Goal: Answer question/provide support: Share knowledge or assist other users

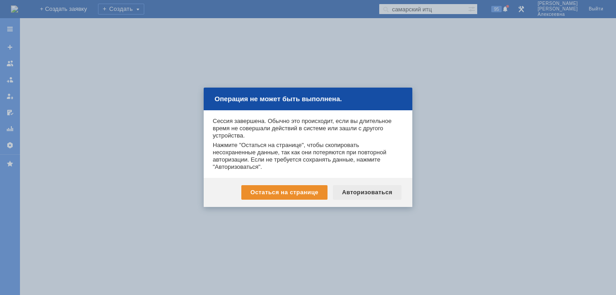
click at [359, 189] on div "Авторизоваться" at bounding box center [367, 192] width 68 height 15
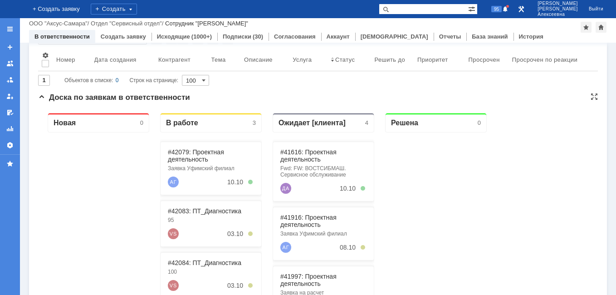
scroll to position [136, 0]
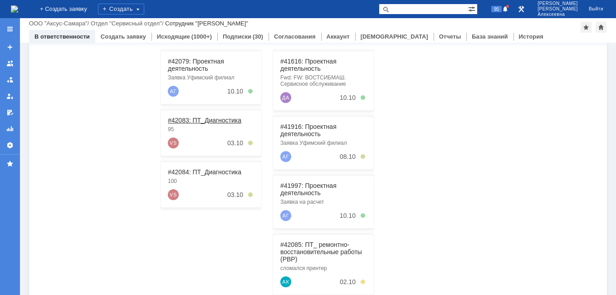
click at [199, 122] on link "#42083: ПТ_Диагностика" at bounding box center [204, 120] width 73 height 7
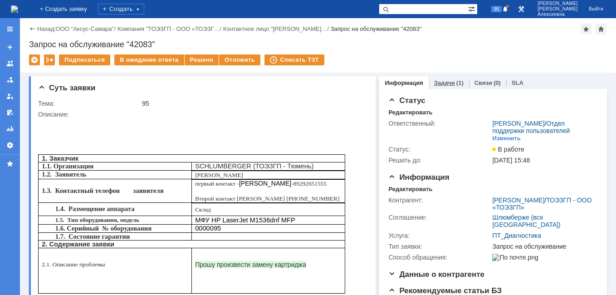
click at [443, 86] on div "Задачи (1)" at bounding box center [448, 82] width 40 height 13
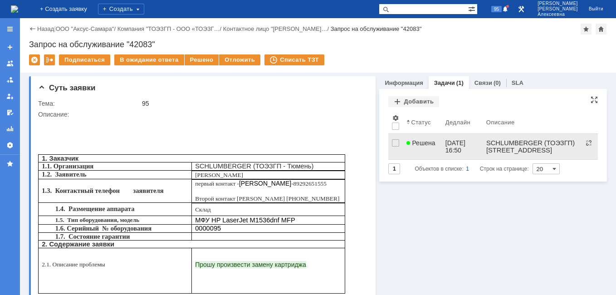
click at [431, 145] on div "Решена" at bounding box center [421, 142] width 31 height 7
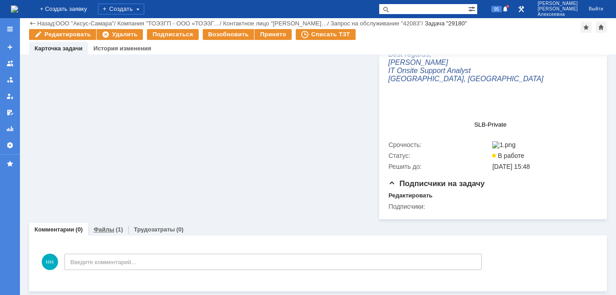
click at [107, 229] on link "Файлы" at bounding box center [103, 229] width 21 height 7
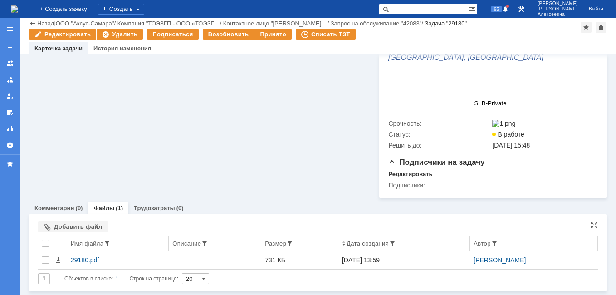
scroll to position [397, 0]
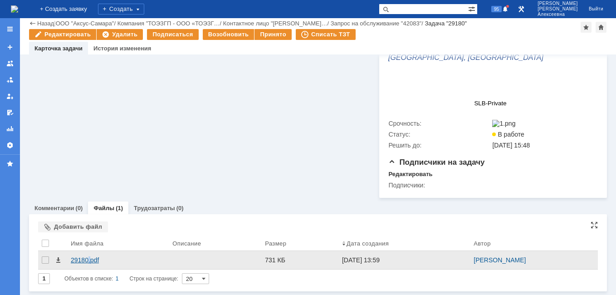
click at [89, 262] on div "29180.pdf" at bounding box center [118, 259] width 94 height 7
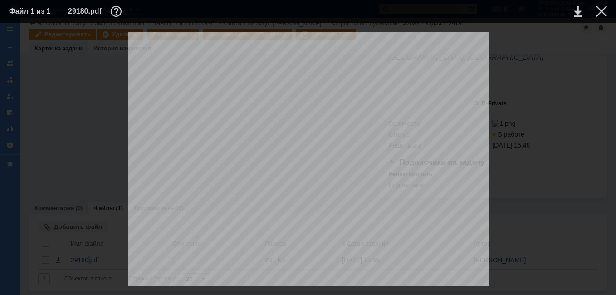
scroll to position [30, 0]
click at [600, 11] on div at bounding box center [601, 11] width 11 height 11
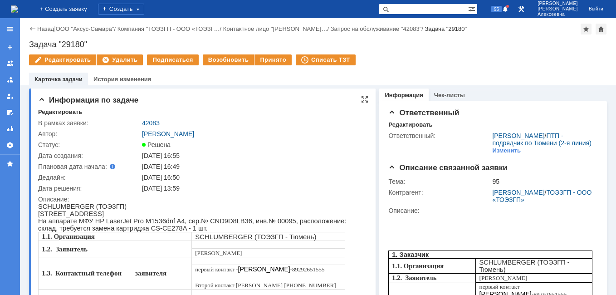
scroll to position [0, 0]
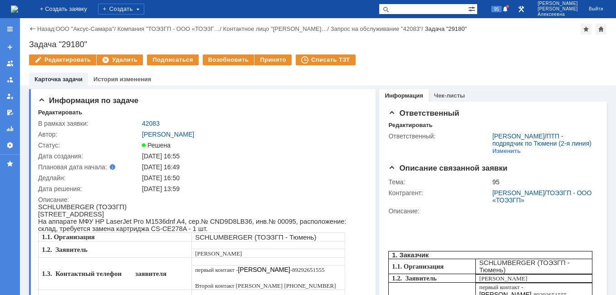
click at [151, 123] on link "42083" at bounding box center [151, 123] width 18 height 7
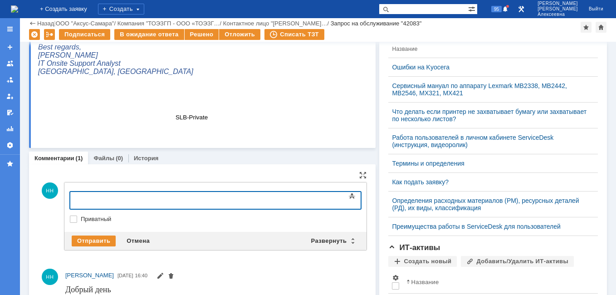
scroll to position [307, 0]
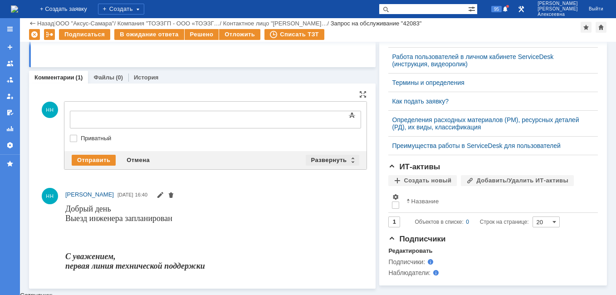
click at [346, 161] on div "Развернуть" at bounding box center [333, 160] width 54 height 11
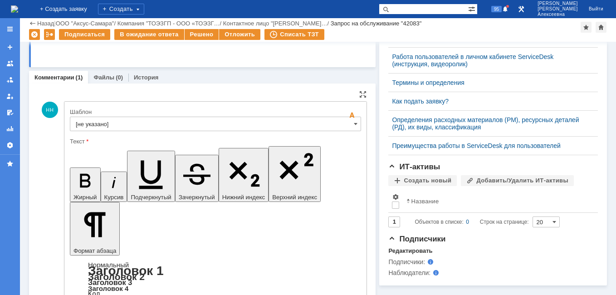
scroll to position [0, 0]
click at [346, 124] on input "[не указано]" at bounding box center [215, 124] width 291 height 15
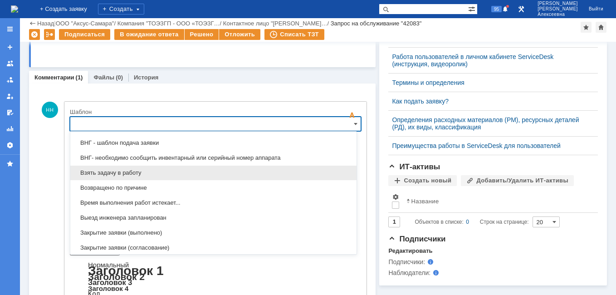
scroll to position [357, 0]
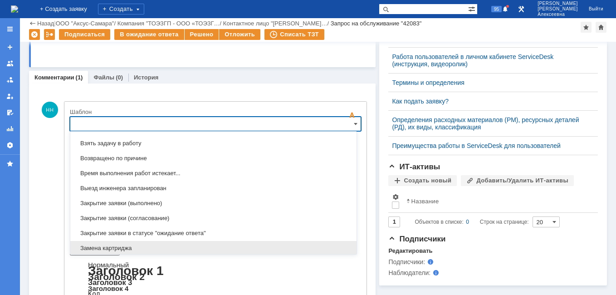
click at [103, 247] on span "Замена картриджа" at bounding box center [213, 247] width 275 height 7
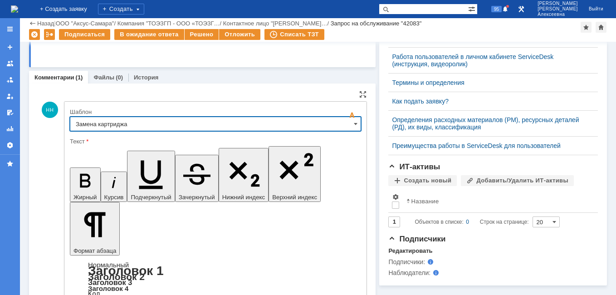
type input "Замена картриджа"
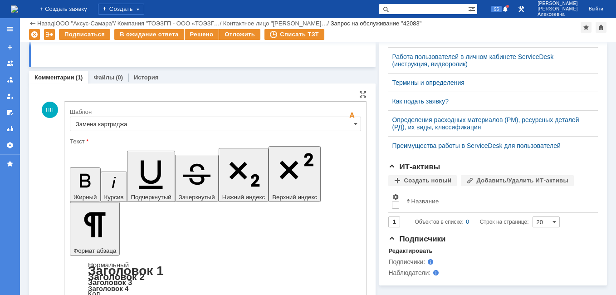
drag, startPoint x: 324, startPoint y: 2243, endPoint x: 198, endPoint y: 2231, distance: 126.1
drag, startPoint x: 222, startPoint y: 2275, endPoint x: 77, endPoint y: 2219, distance: 155.6
copy body "Добрый день На аппарате проведена замена РМ. Ваше обращение переведено в статус…"
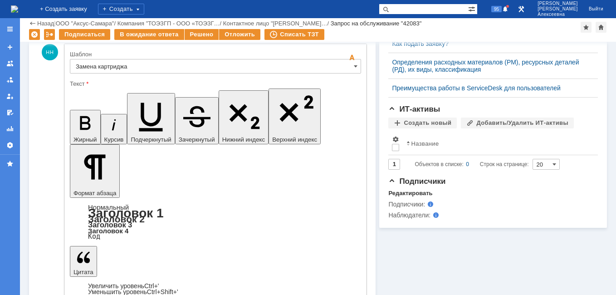
scroll to position [398, 0]
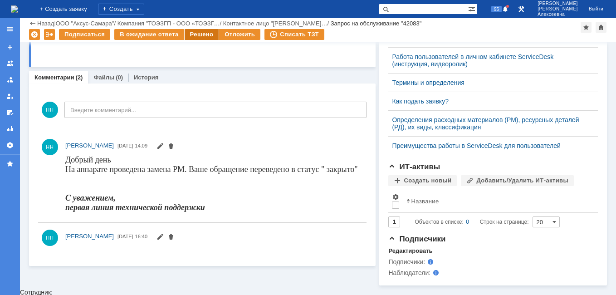
scroll to position [347, 0]
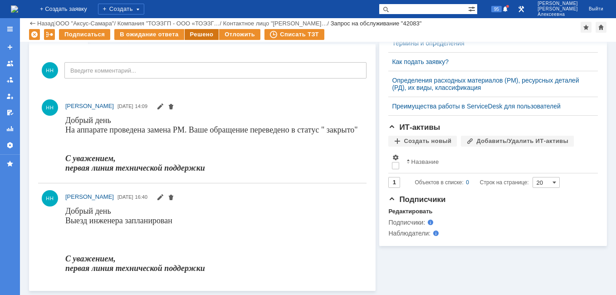
click at [198, 33] on div "Решено" at bounding box center [202, 34] width 34 height 11
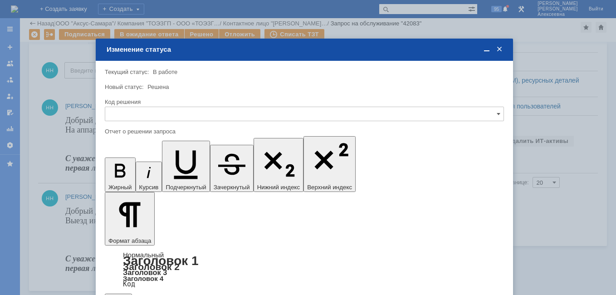
scroll to position [0, 0]
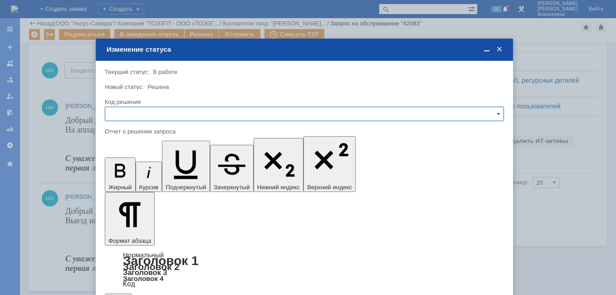
click at [489, 110] on input "text" at bounding box center [304, 114] width 399 height 15
click at [144, 175] on span "Решено" at bounding box center [304, 175] width 387 height 7
type input "Решено"
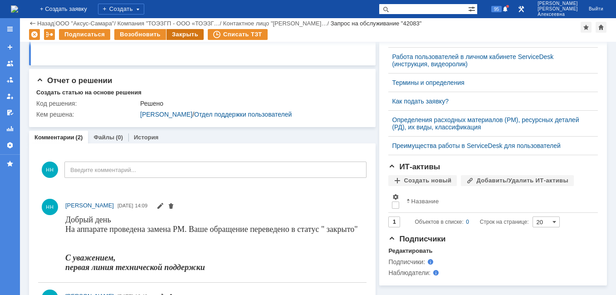
click at [172, 34] on div "Закрыть" at bounding box center [184, 34] width 37 height 11
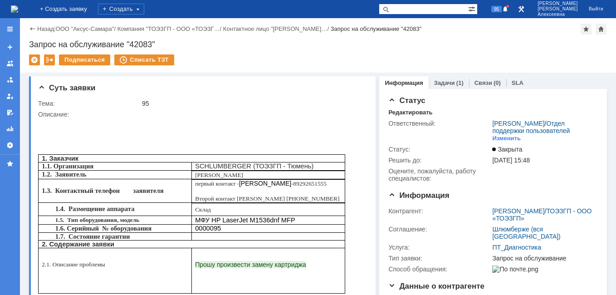
click at [18, 11] on img at bounding box center [14, 8] width 7 height 7
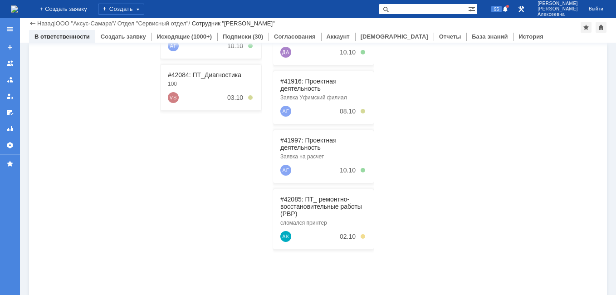
scroll to position [136, 0]
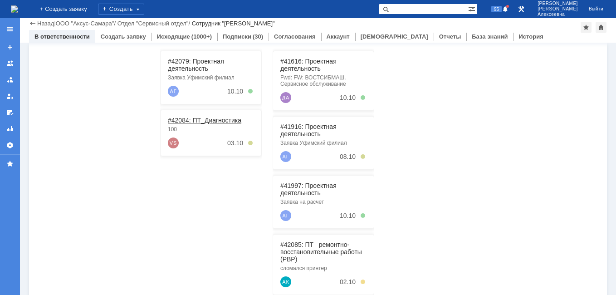
click at [189, 122] on link "#42084: ПТ_Диагностика" at bounding box center [204, 120] width 73 height 7
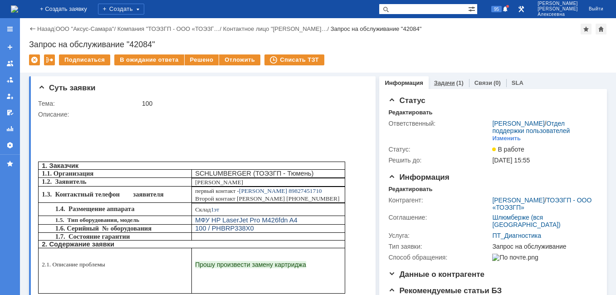
click at [445, 78] on div "Задачи (1)" at bounding box center [448, 82] width 40 height 13
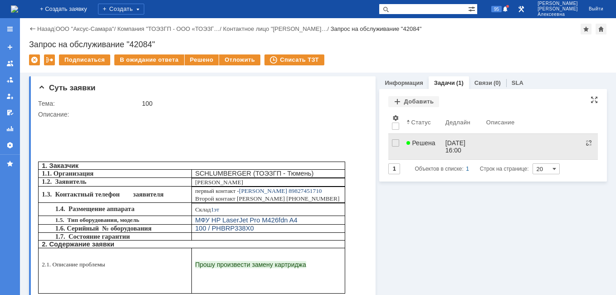
click at [407, 145] on div at bounding box center [408, 142] width 5 height 7
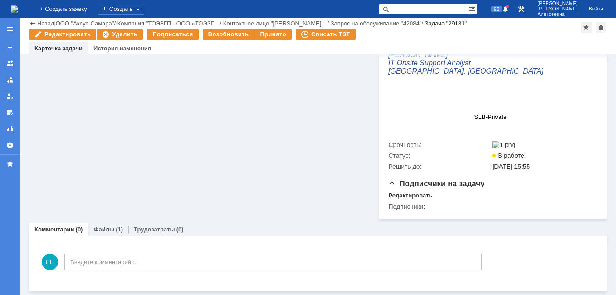
click at [109, 230] on link "Файлы" at bounding box center [103, 229] width 21 height 7
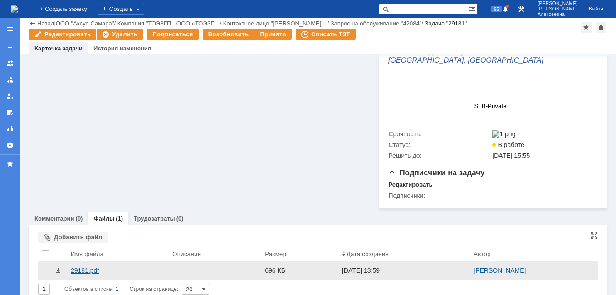
scroll to position [397, 0]
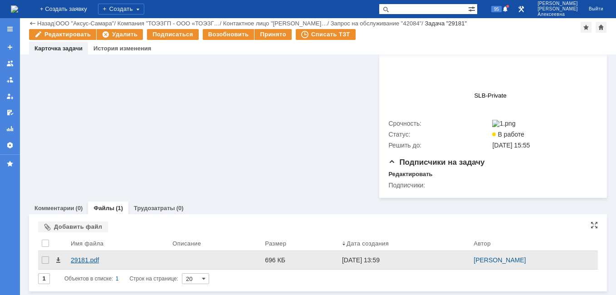
click at [79, 258] on div "29181.pdf" at bounding box center [118, 259] width 94 height 7
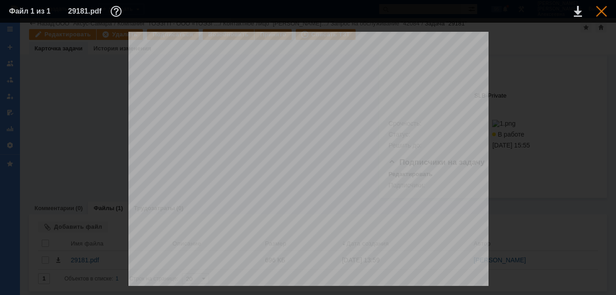
click at [603, 9] on div at bounding box center [601, 11] width 11 height 11
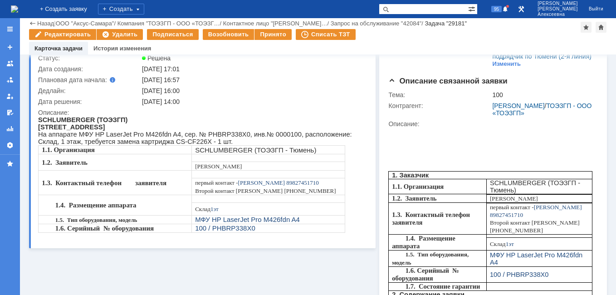
scroll to position [0, 0]
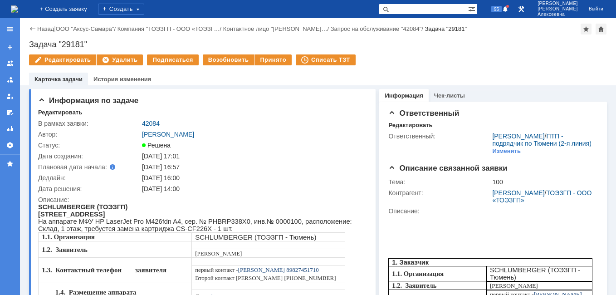
click at [151, 123] on link "42084" at bounding box center [151, 123] width 18 height 7
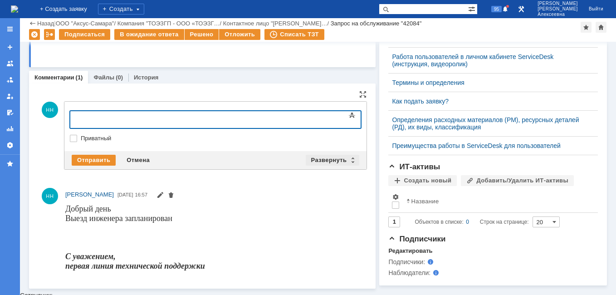
click at [349, 160] on div "Развернуть" at bounding box center [333, 160] width 54 height 11
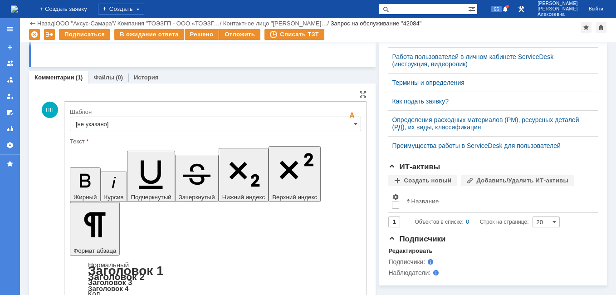
click at [340, 123] on input "[не указано]" at bounding box center [215, 124] width 291 height 15
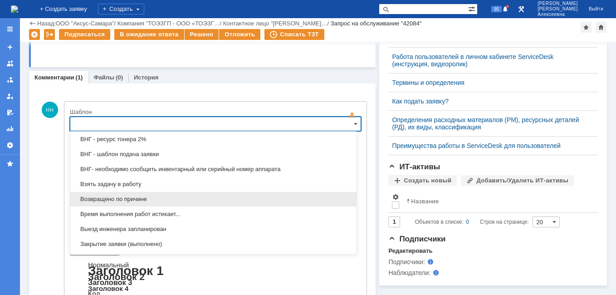
scroll to position [357, 0]
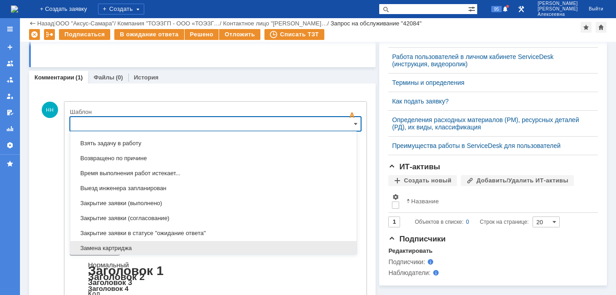
click at [120, 245] on span "Замена картриджа" at bounding box center [213, 247] width 275 height 7
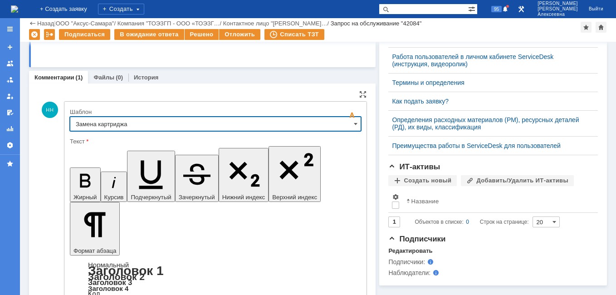
type input "Замена картриджа"
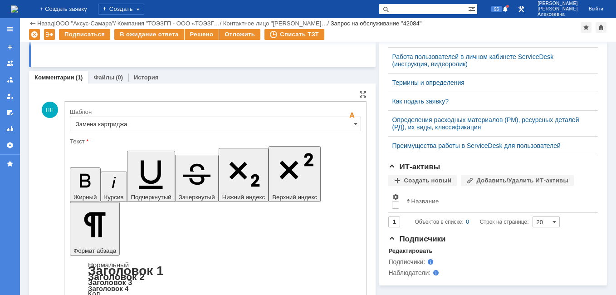
drag, startPoint x: 316, startPoint y: 2243, endPoint x: 198, endPoint y: 2231, distance: 119.3
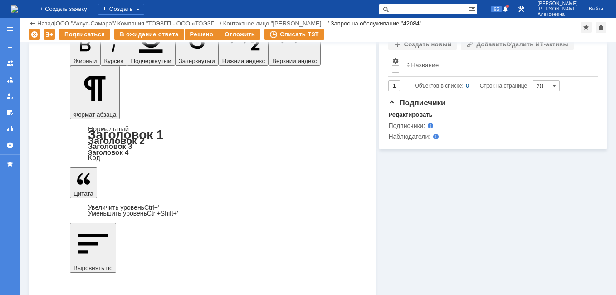
scroll to position [353, 0]
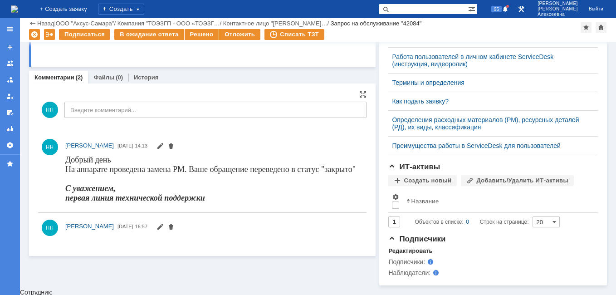
scroll to position [0, 0]
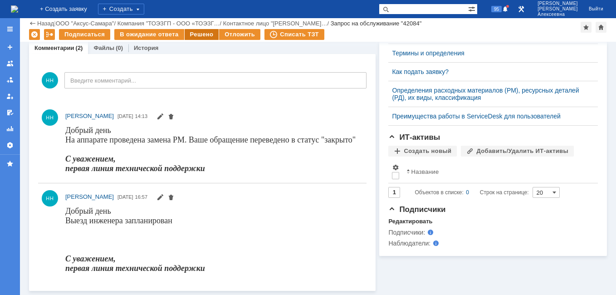
click at [201, 33] on div "Решено" at bounding box center [202, 34] width 34 height 11
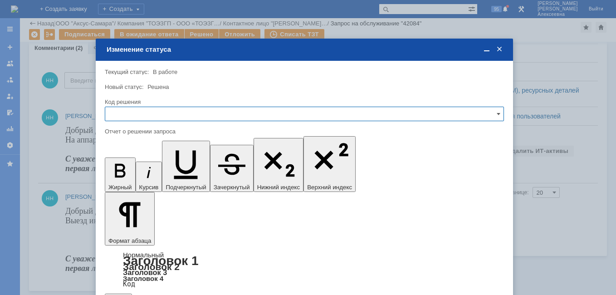
click at [481, 113] on input "text" at bounding box center [304, 114] width 399 height 15
click at [145, 179] on span "Решено" at bounding box center [304, 175] width 387 height 7
type input "Решено"
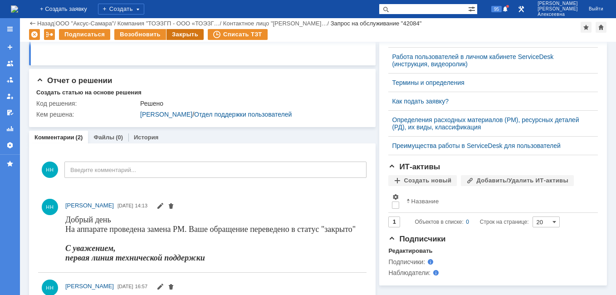
click at [179, 35] on div "Закрыть" at bounding box center [184, 34] width 37 height 11
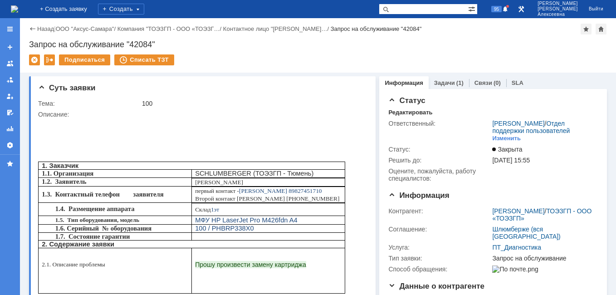
click at [18, 8] on img at bounding box center [14, 8] width 7 height 7
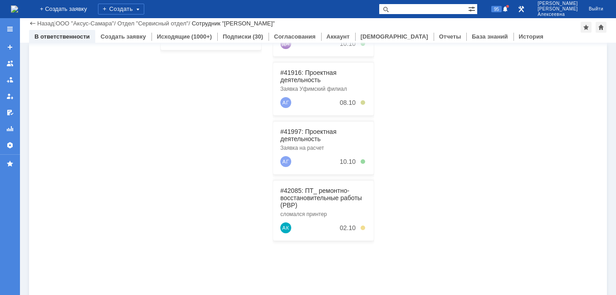
scroll to position [181, 0]
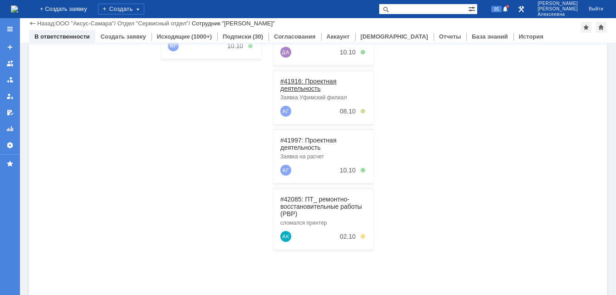
click at [301, 85] on link "#41916: Проектная деятельность" at bounding box center [308, 85] width 56 height 15
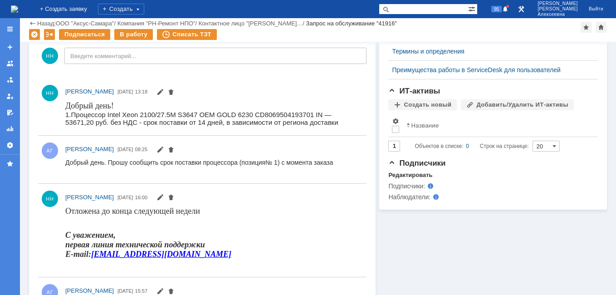
click at [18, 5] on img at bounding box center [14, 8] width 7 height 7
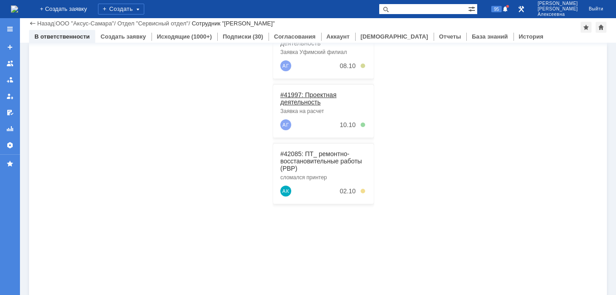
click at [295, 95] on link "#41997: Проектная деятельность" at bounding box center [308, 98] width 56 height 15
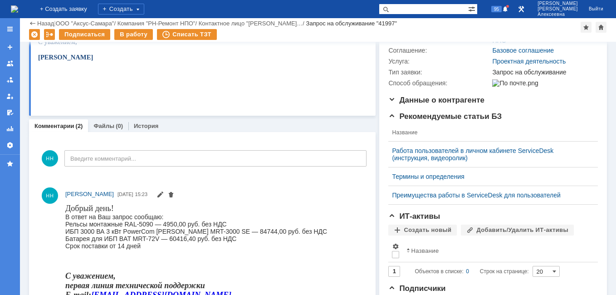
click at [18, 9] on img at bounding box center [14, 8] width 7 height 7
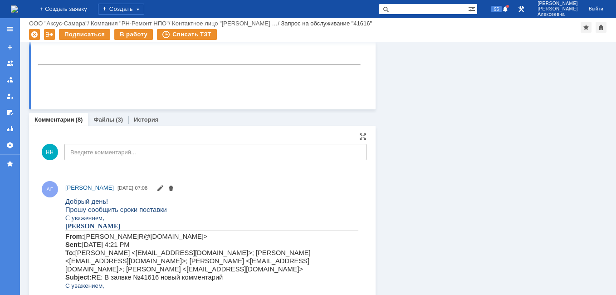
scroll to position [453, 0]
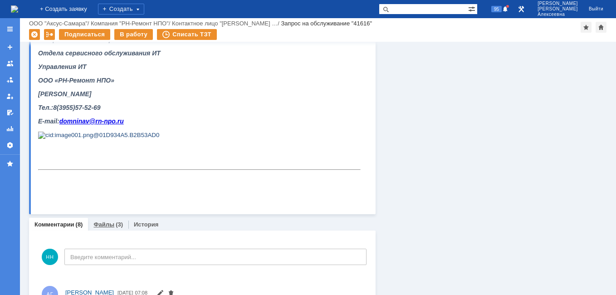
click at [104, 227] on link "Файлы" at bounding box center [103, 224] width 21 height 7
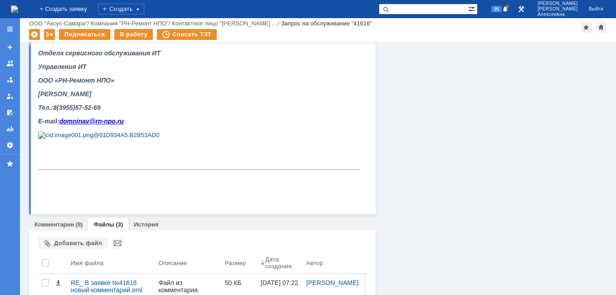
scroll to position [536, 0]
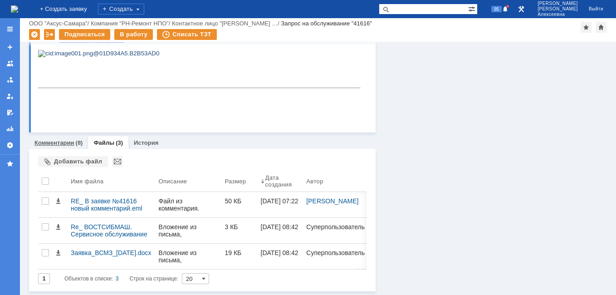
click at [57, 139] on div "Комментарии (8)" at bounding box center [58, 142] width 59 height 13
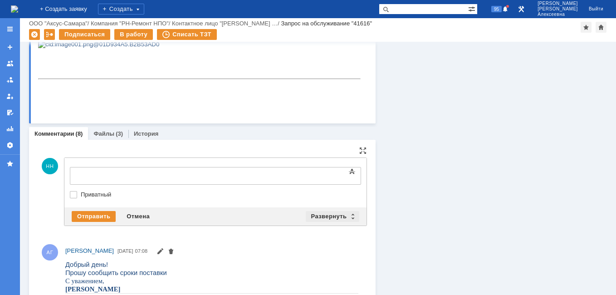
click at [349, 219] on div "Развернуть" at bounding box center [333, 216] width 54 height 11
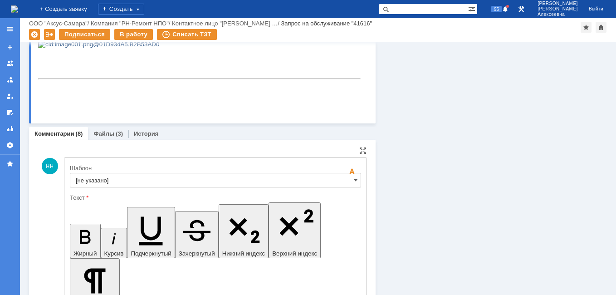
click at [346, 179] on input "[не указано]" at bounding box center [215, 180] width 291 height 15
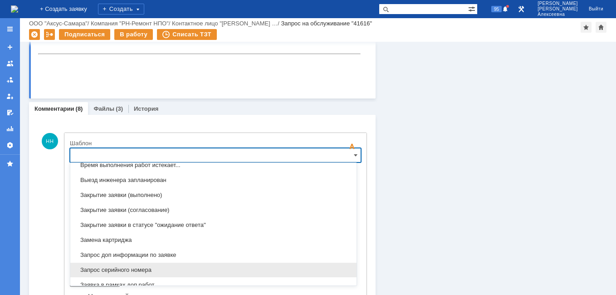
scroll to position [448, 0]
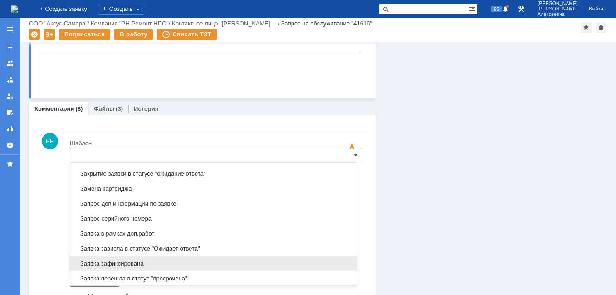
click at [131, 263] on span "Заявка зафиксирована" at bounding box center [213, 263] width 275 height 7
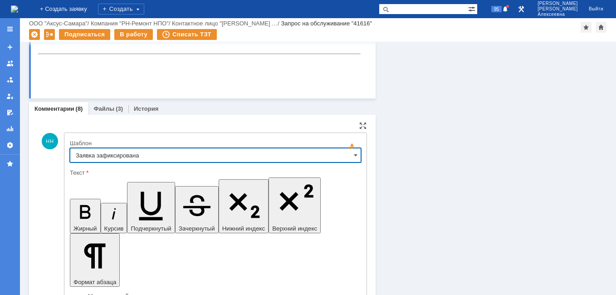
type input "Заявка зафиксирована"
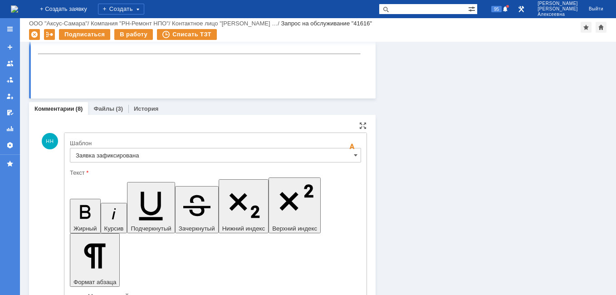
drag, startPoint x: 282, startPoint y: 2260, endPoint x: 88, endPoint y: 2262, distance: 194.5
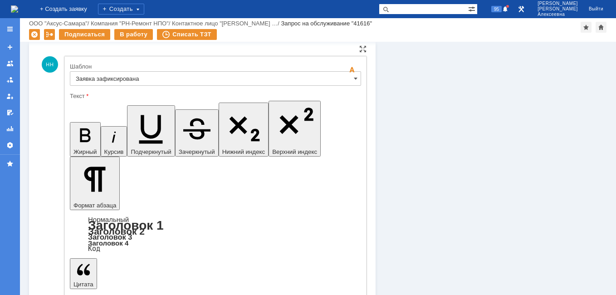
scroll to position [660, 0]
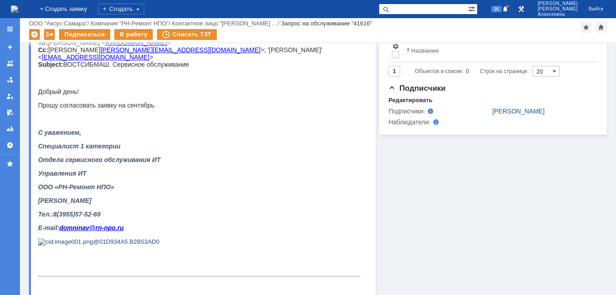
scroll to position [342, 0]
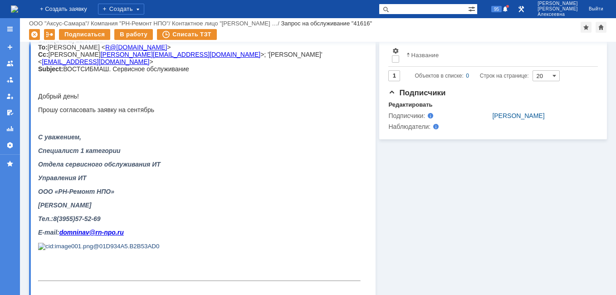
click at [18, 5] on img at bounding box center [14, 8] width 7 height 7
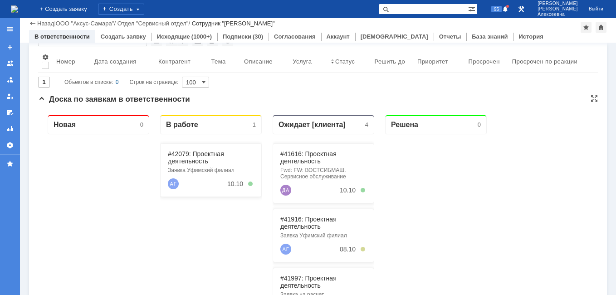
scroll to position [91, 0]
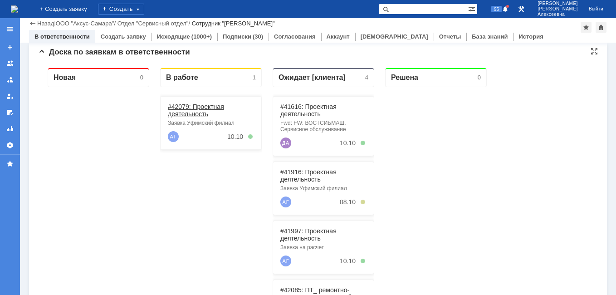
click at [193, 113] on link "#42079: Проектная деятельность" at bounding box center [196, 110] width 56 height 15
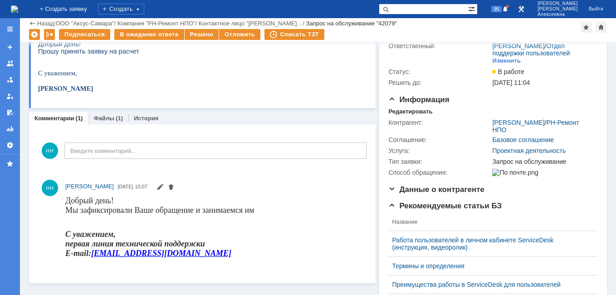
scroll to position [45, 0]
